Goal: Task Accomplishment & Management: Use online tool/utility

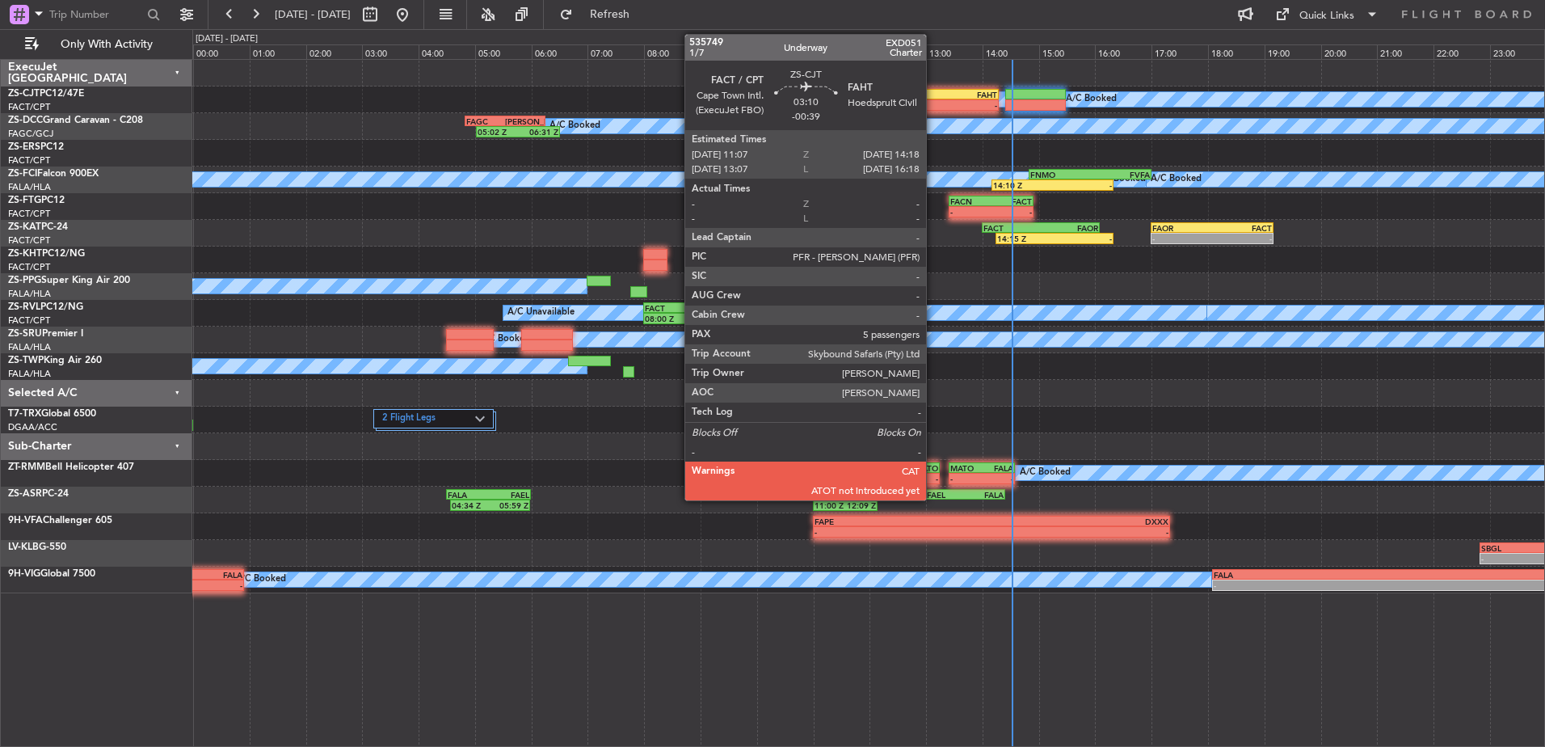
click at [934, 108] on div "-" at bounding box center [953, 105] width 88 height 10
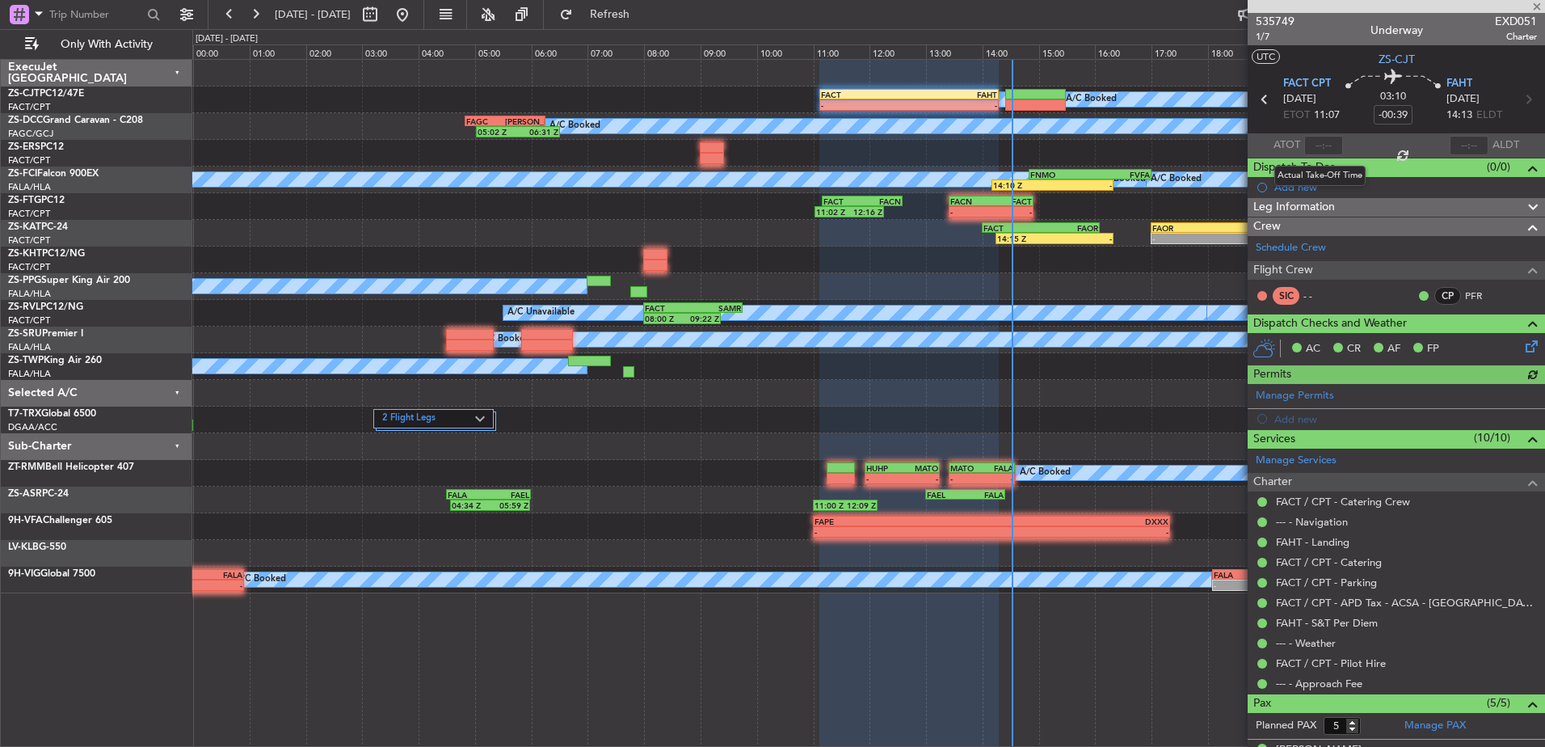
click at [1326, 140] on div at bounding box center [1324, 145] width 39 height 19
click at [1323, 142] on input "text" at bounding box center [1324, 145] width 39 height 19
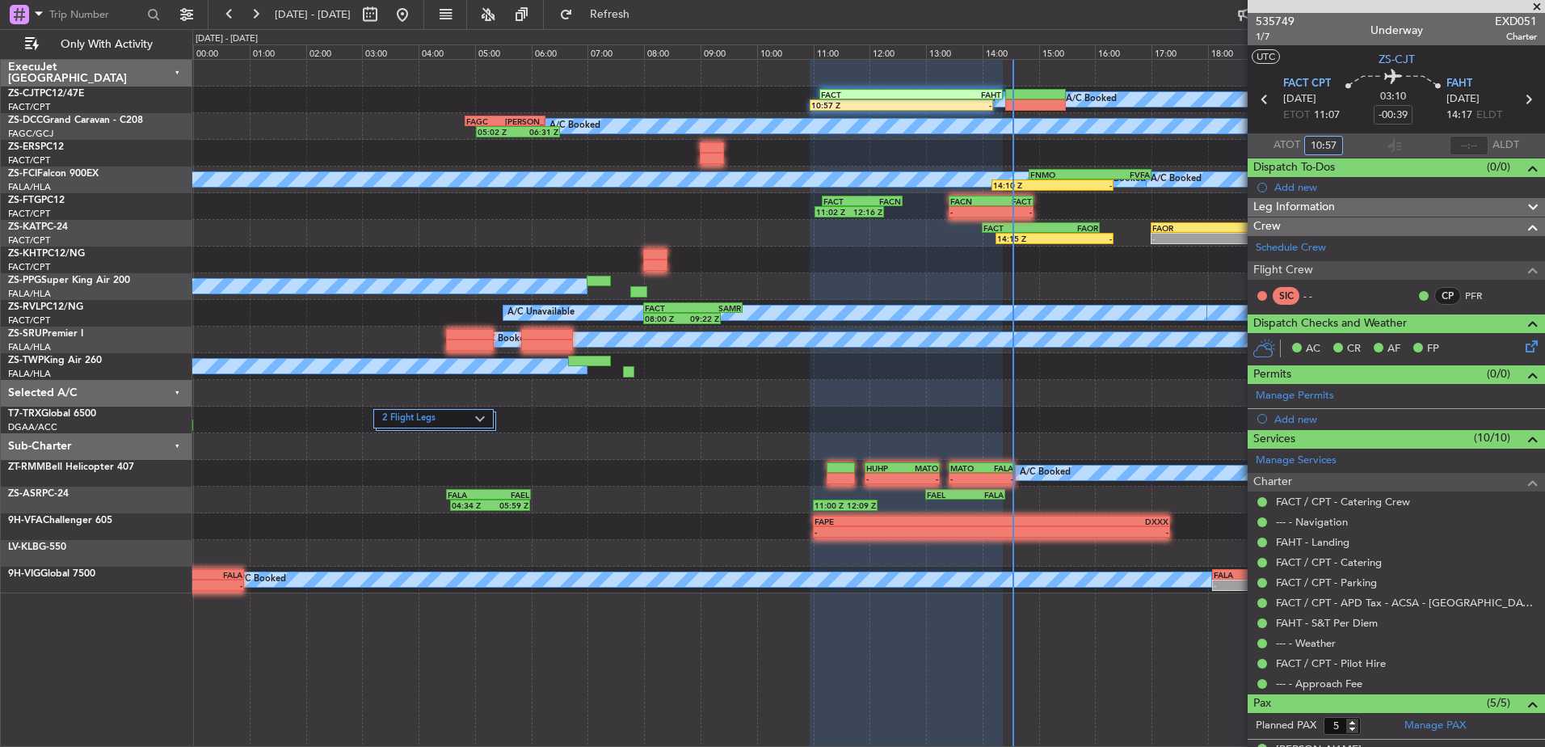
type input "10:57"
click at [1476, 145] on input "text" at bounding box center [1469, 145] width 39 height 19
type input "14:13"
click at [383, 18] on button at bounding box center [370, 15] width 26 height 26
select select "10"
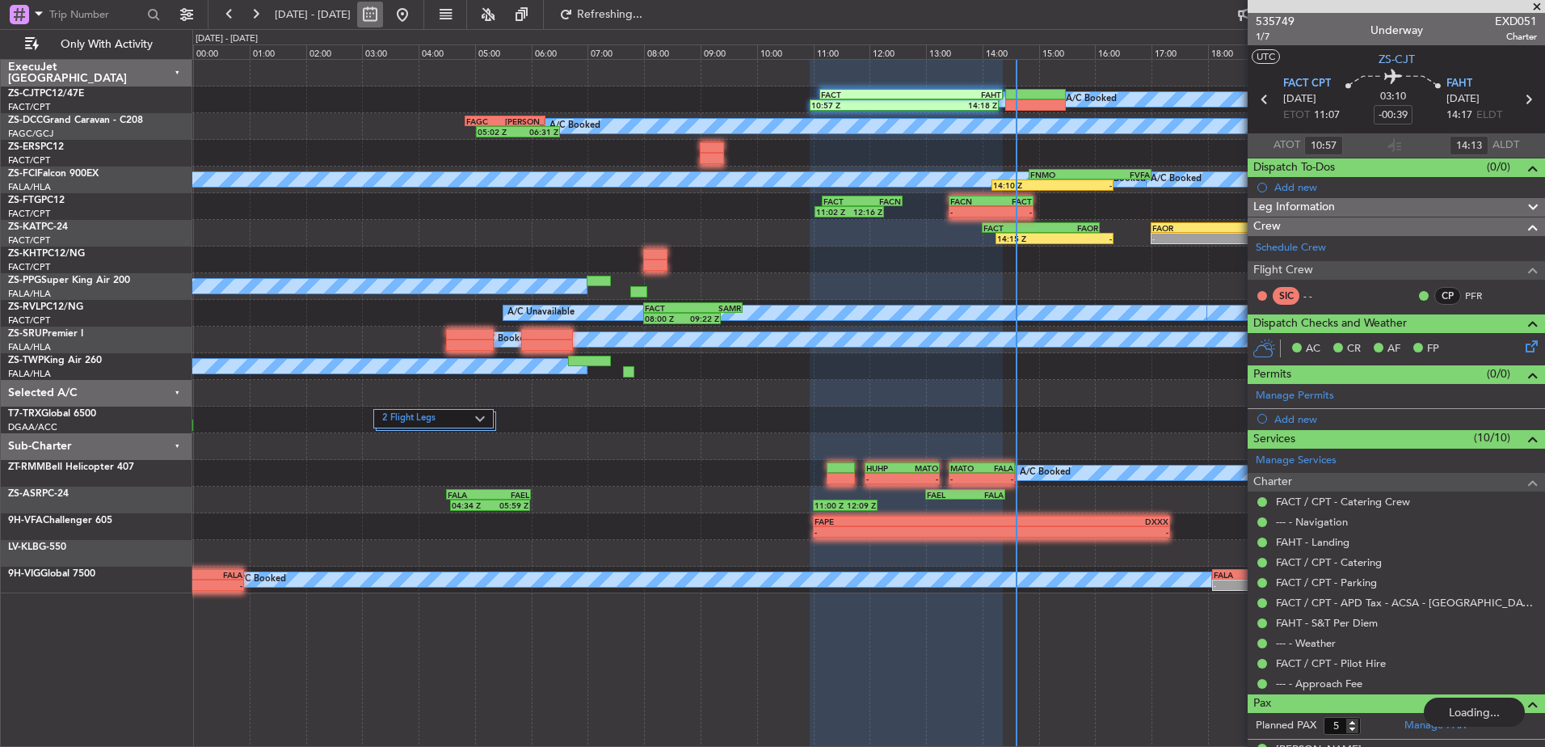
select select "2025"
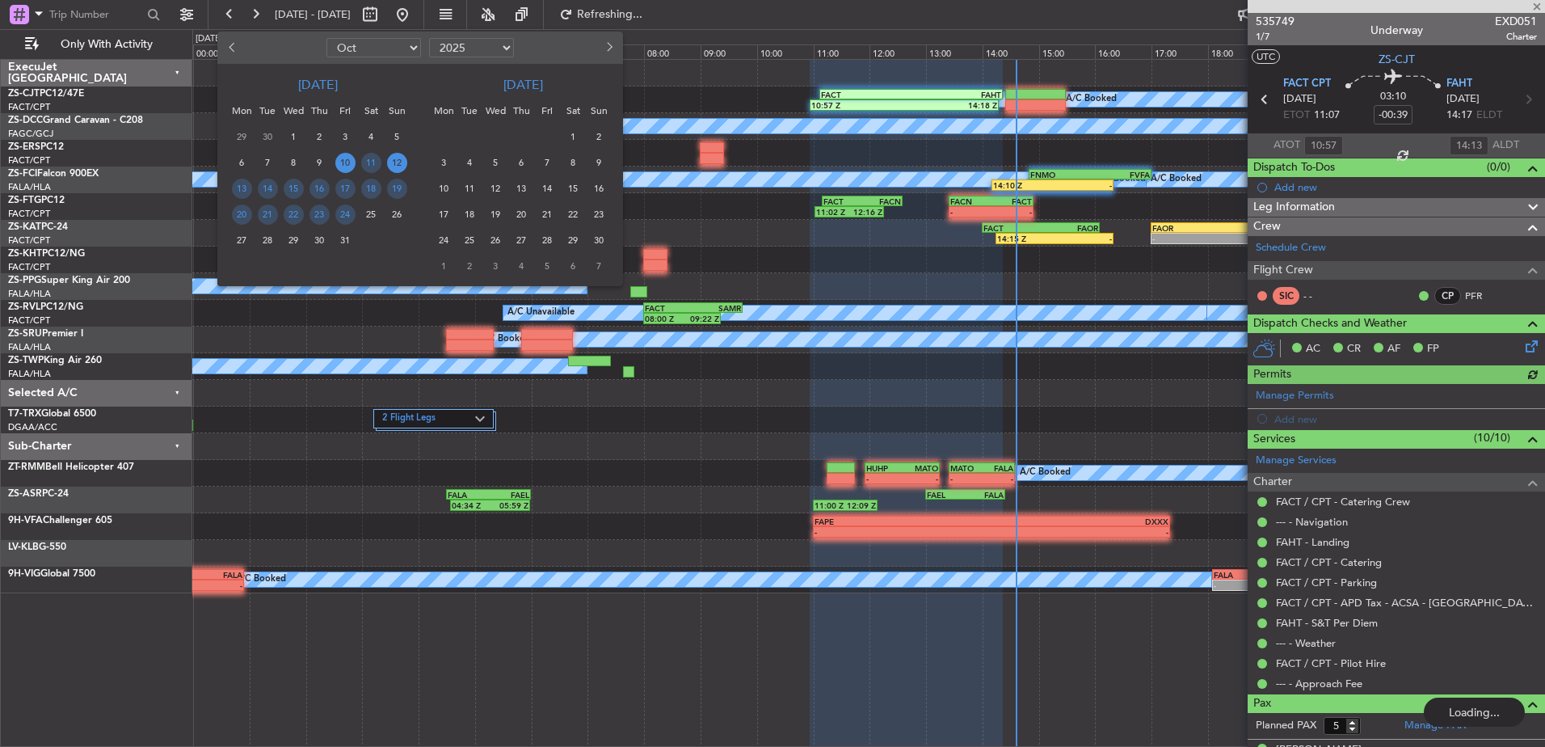
click at [393, 164] on span "12" at bounding box center [397, 163] width 20 height 20
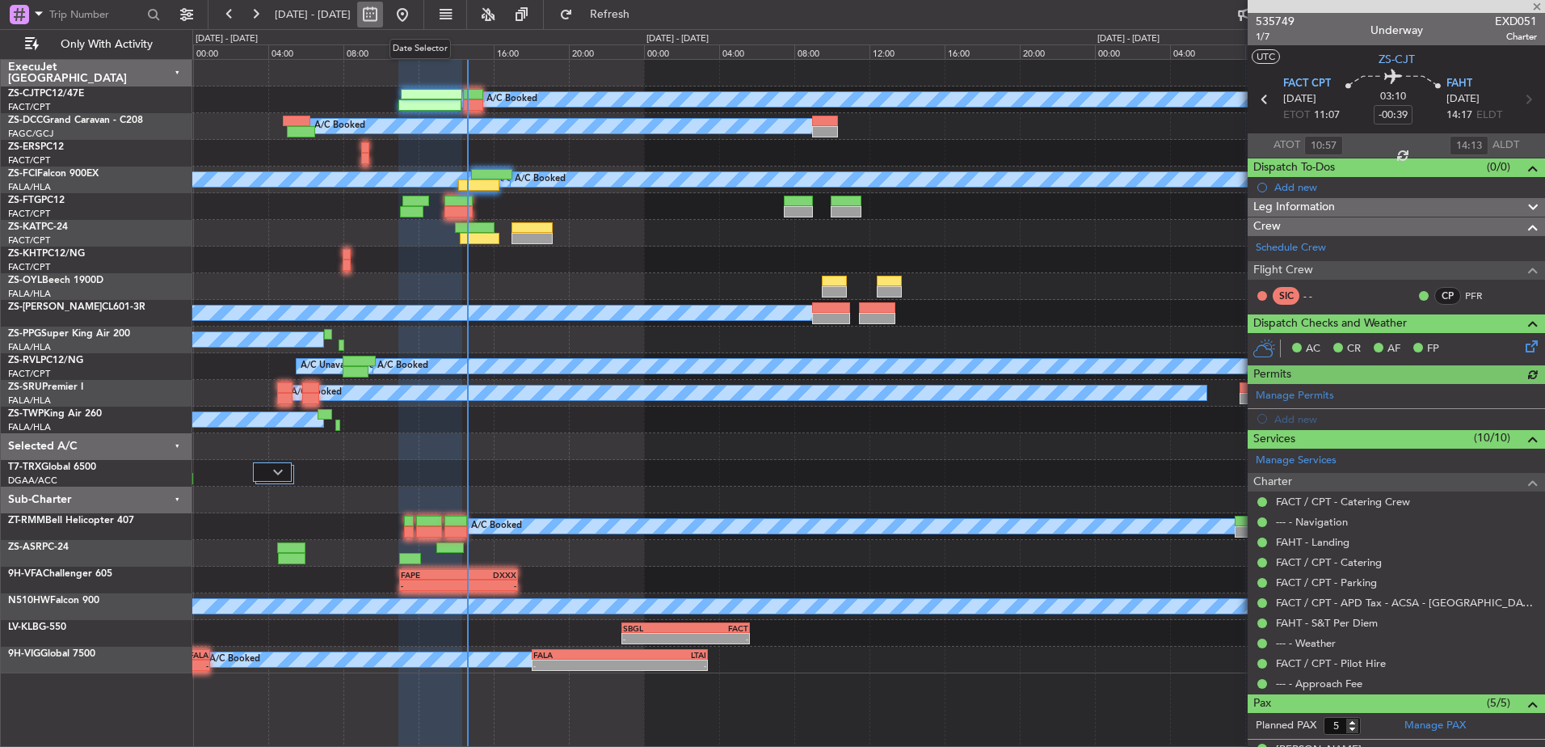
click at [383, 20] on button at bounding box center [370, 15] width 26 height 26
select select "10"
select select "2025"
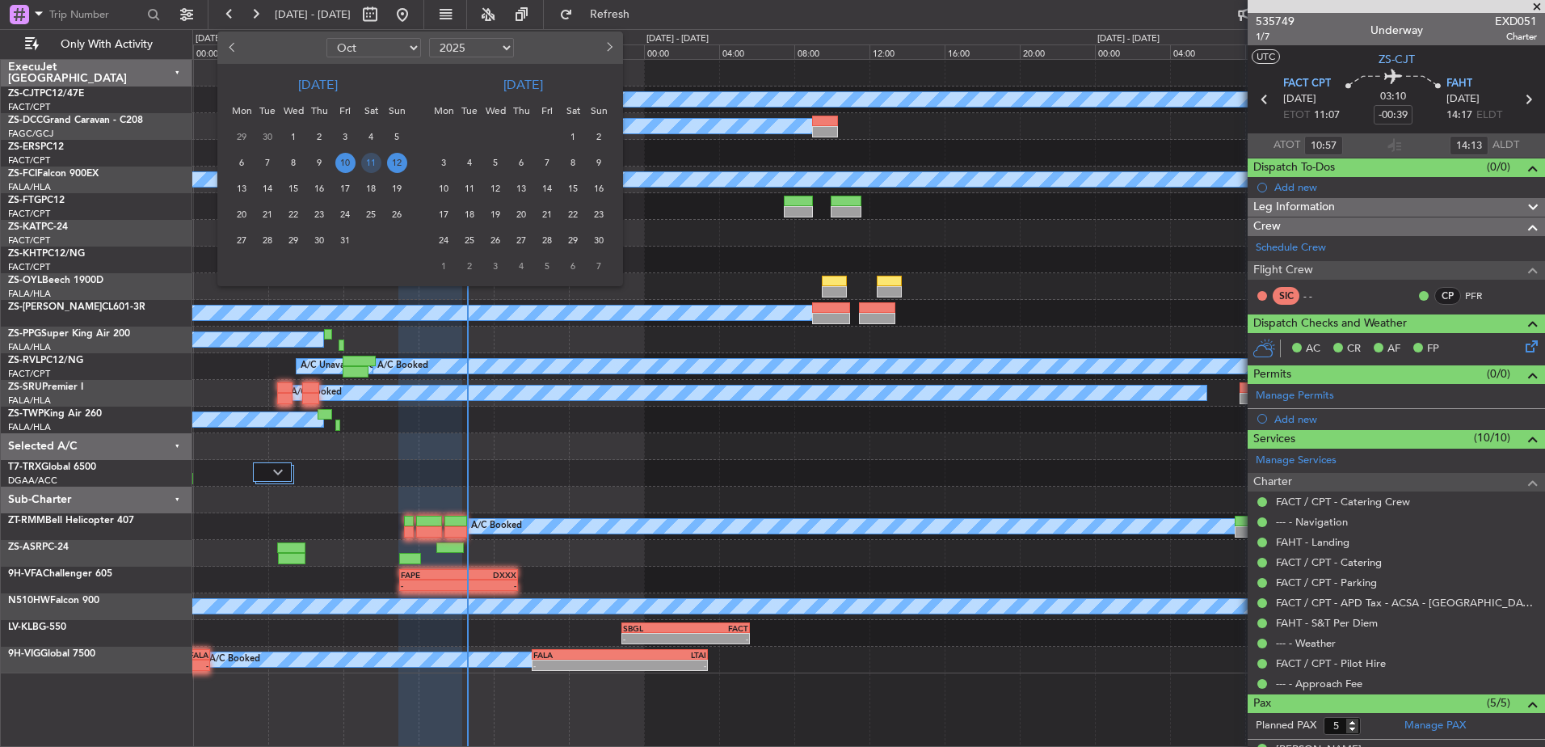
click at [397, 162] on span "12" at bounding box center [397, 163] width 20 height 20
click at [400, 159] on span "12" at bounding box center [397, 163] width 20 height 20
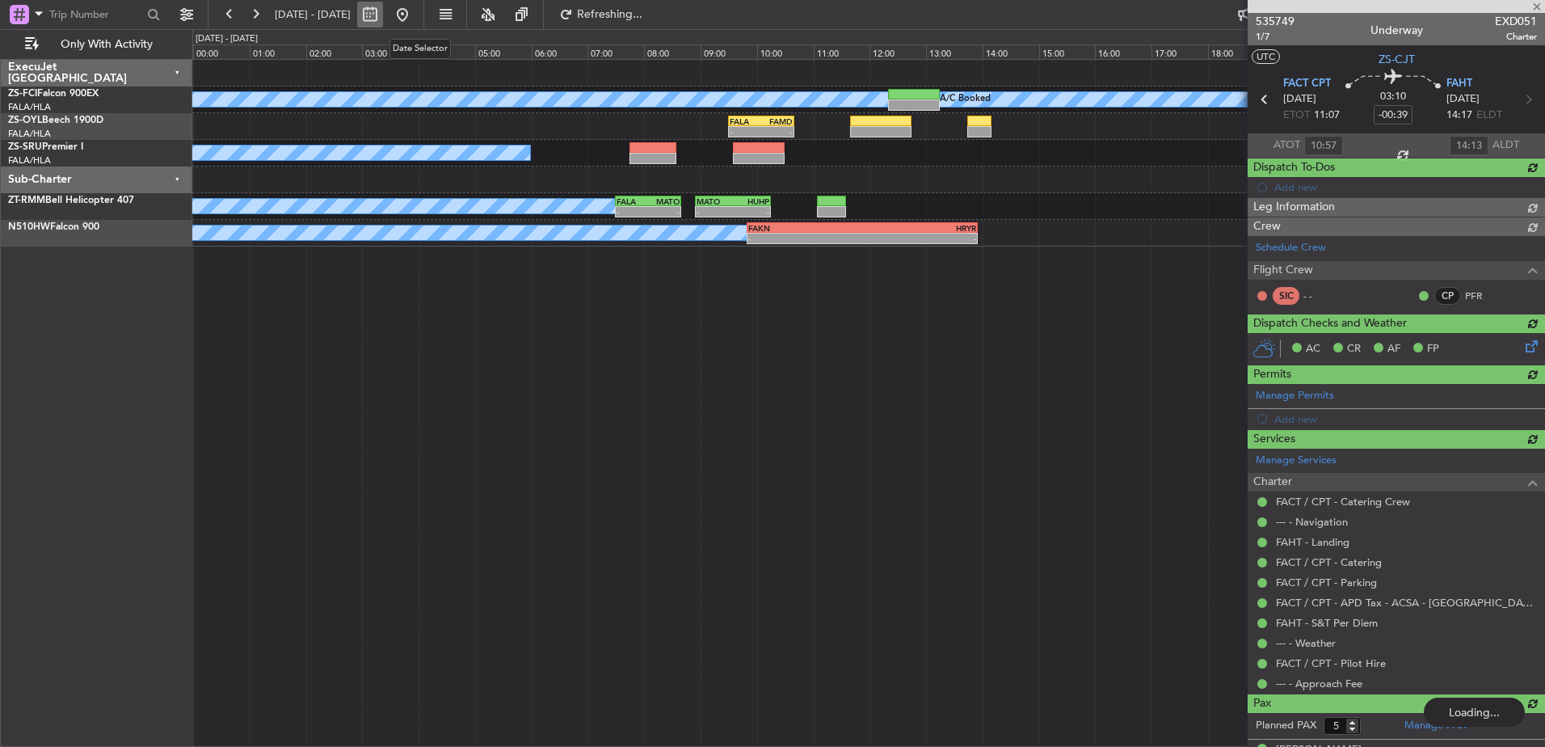
click at [383, 14] on button at bounding box center [370, 15] width 26 height 26
select select "10"
select select "2025"
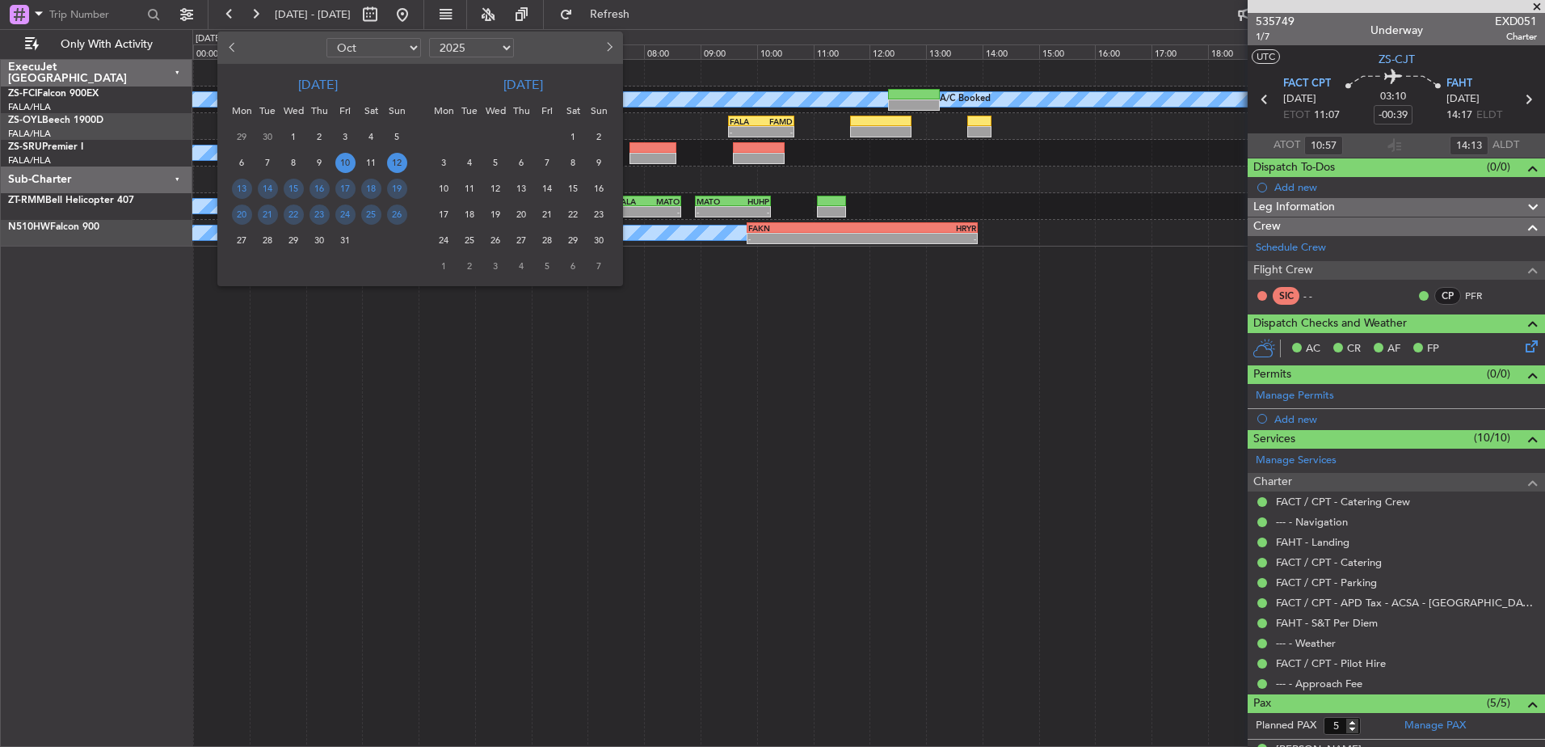
click at [345, 159] on span "10" at bounding box center [345, 163] width 20 height 20
click at [345, 164] on span "10" at bounding box center [345, 163] width 20 height 20
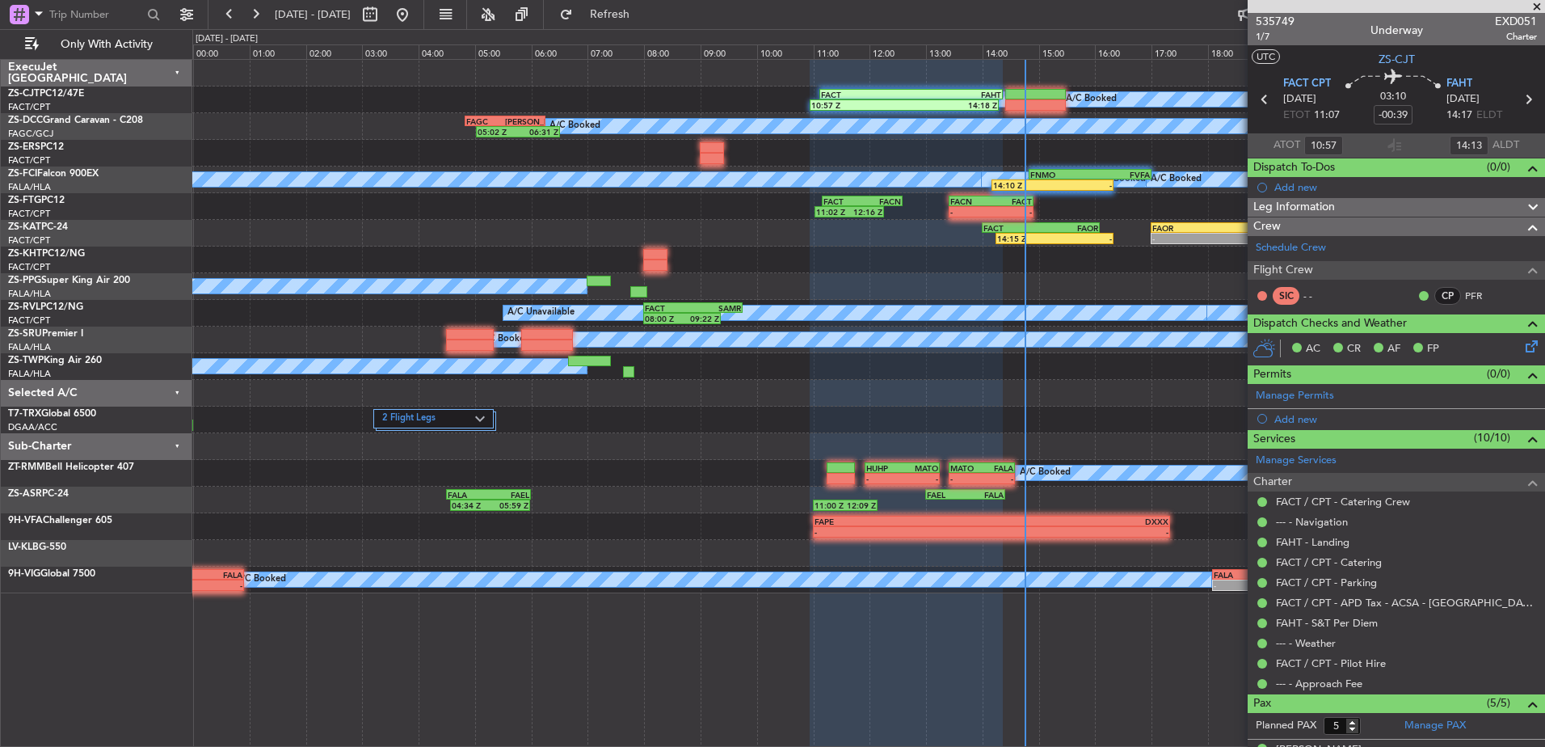
click at [1537, 6] on span at bounding box center [1537, 7] width 16 height 15
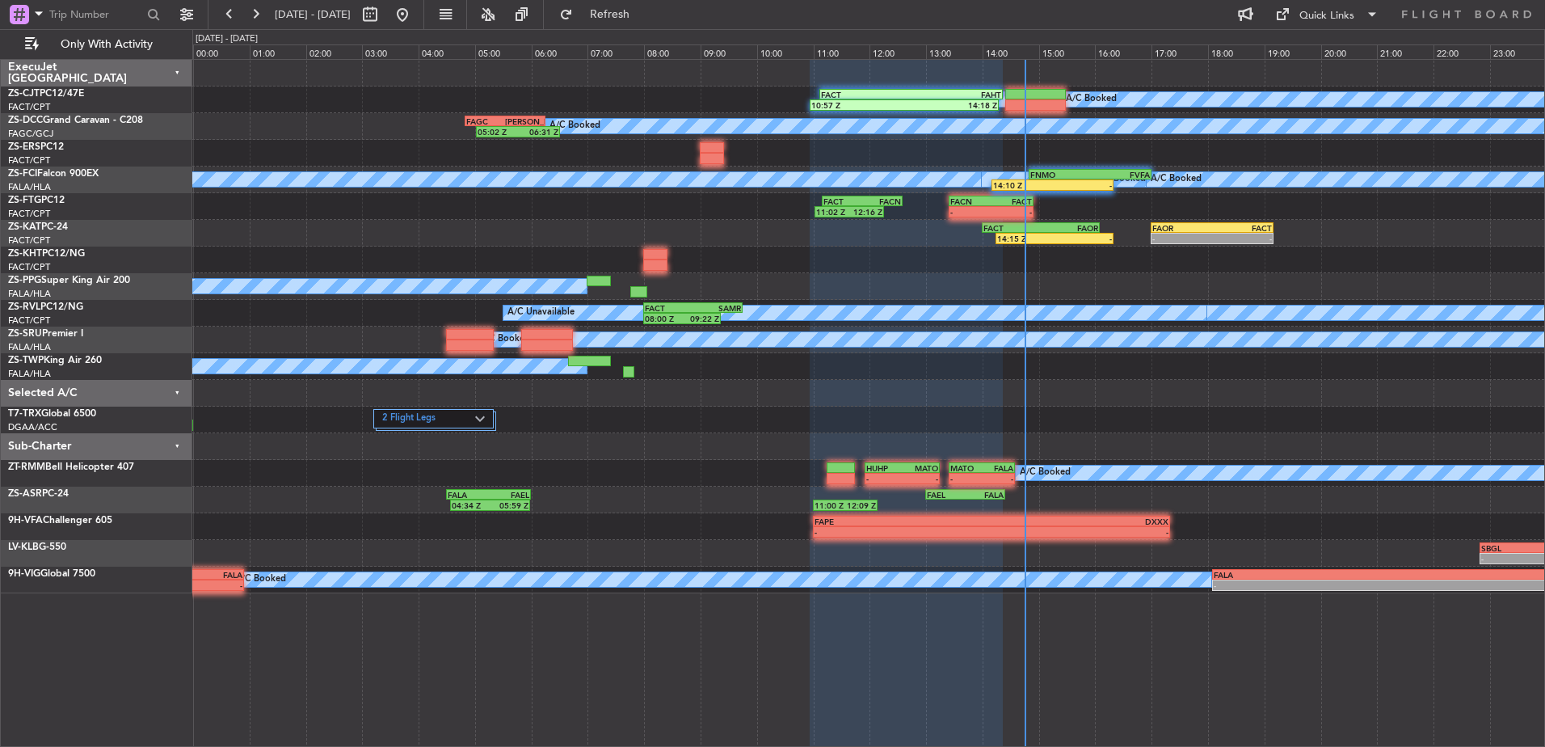
type input "0"
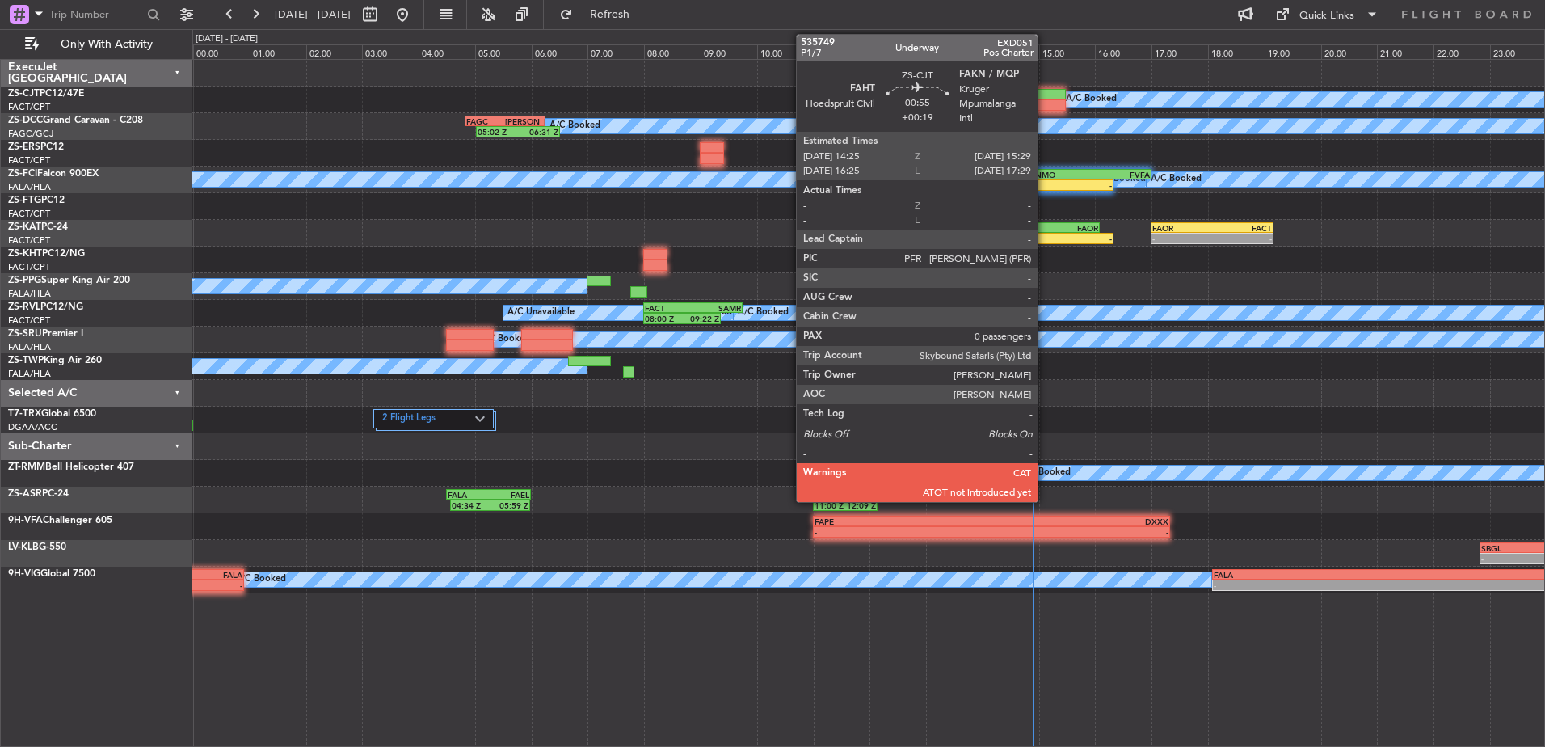
click at [1045, 103] on div at bounding box center [1036, 104] width 61 height 11
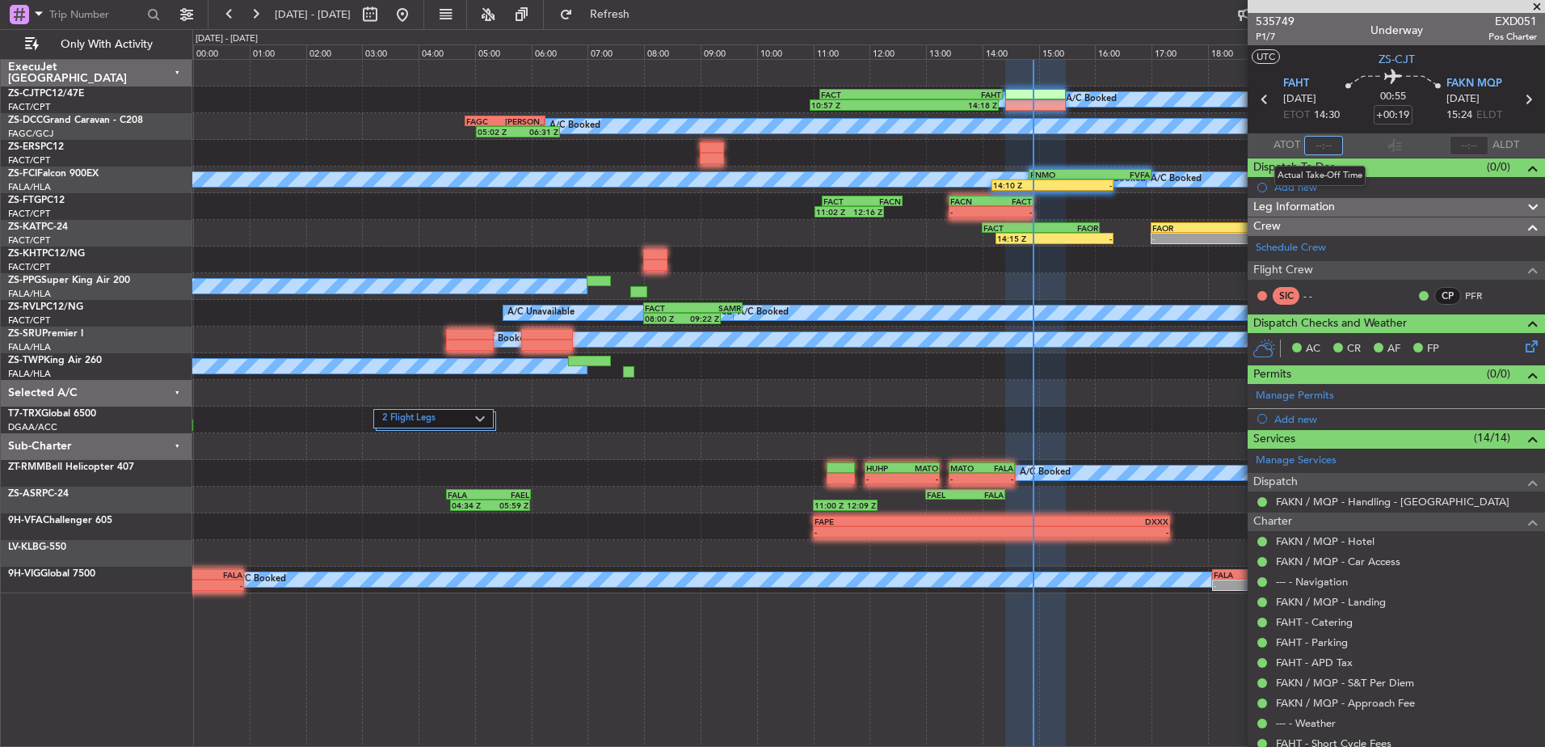
click at [1321, 145] on input "text" at bounding box center [1324, 145] width 39 height 19
type input "14:46"
